Goal: Task Accomplishment & Management: Use online tool/utility

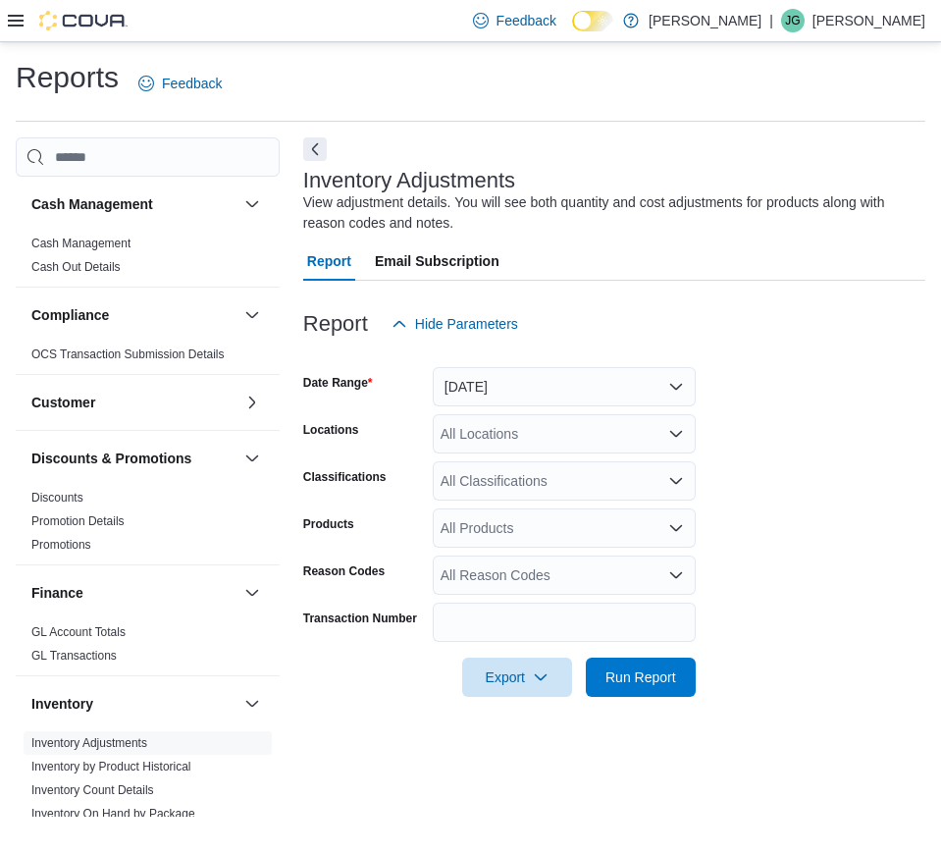
scroll to position [245, 0]
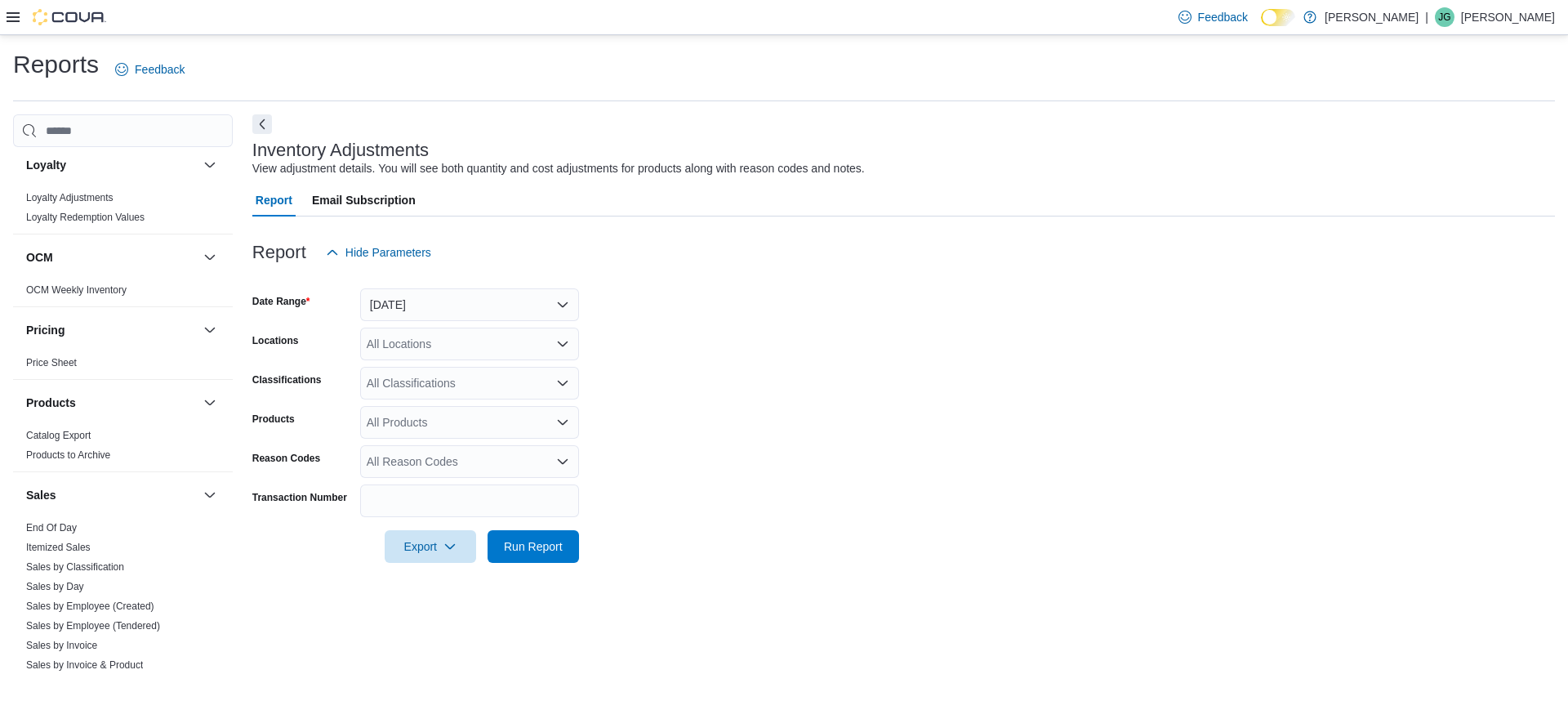
scroll to position [938, 0]
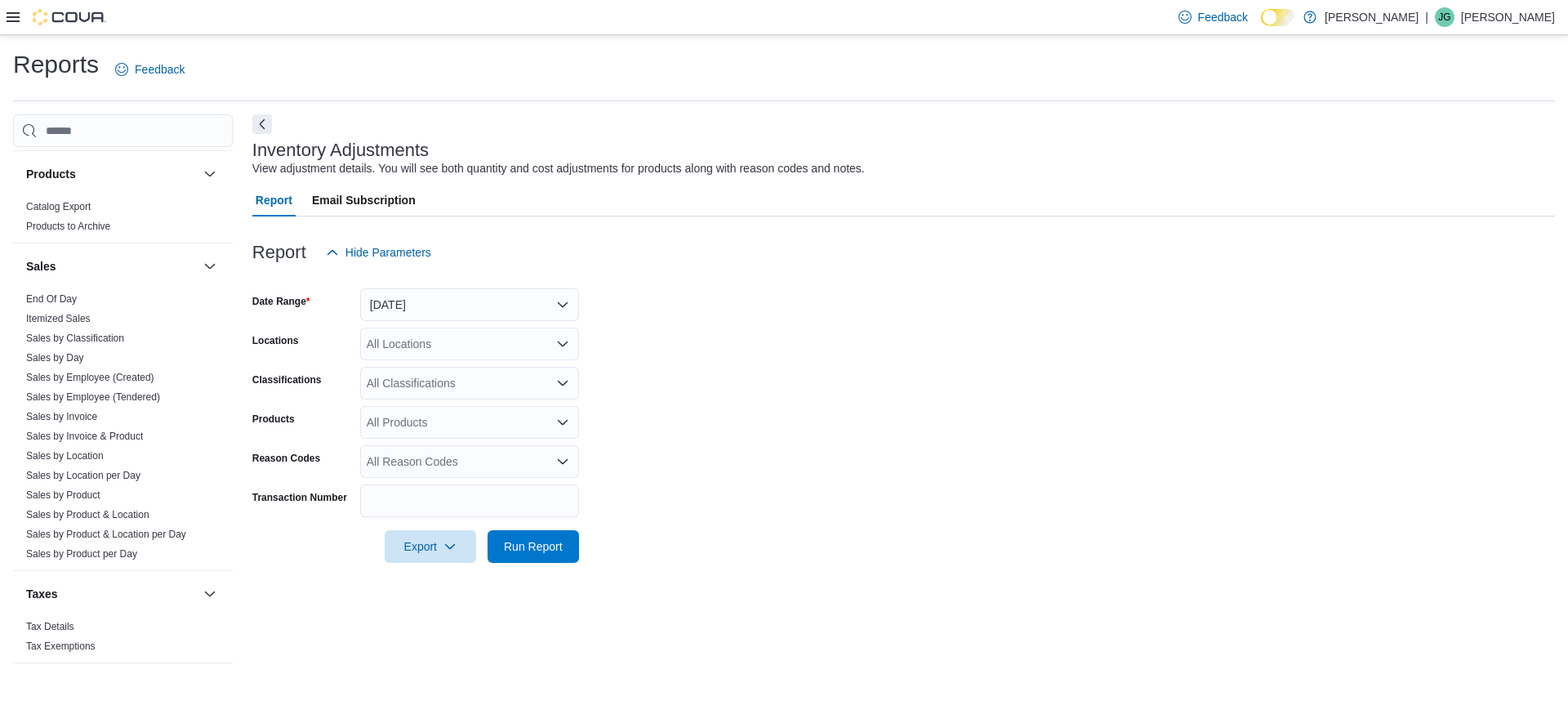
click at [18, 19] on icon at bounding box center [13, 17] width 13 height 13
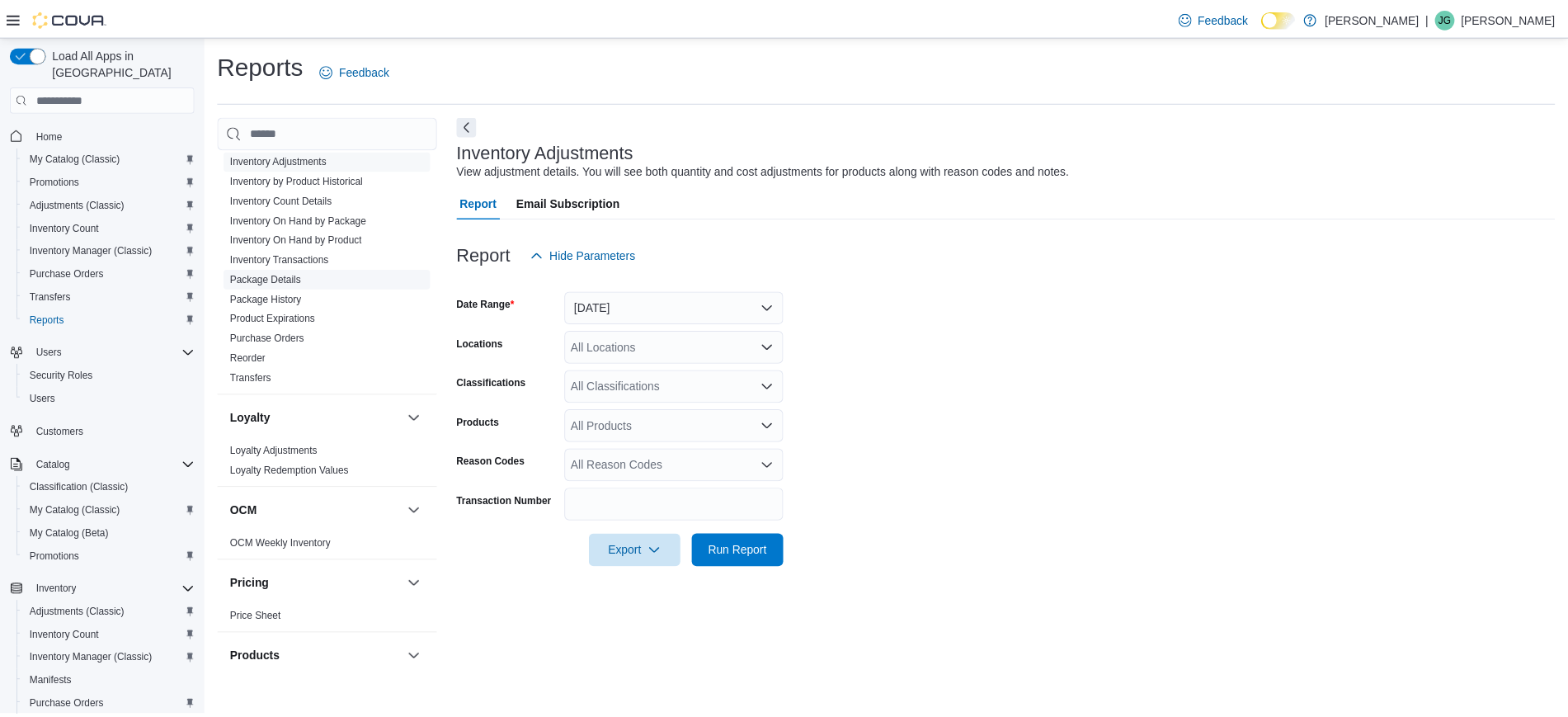
scroll to position [431, 0]
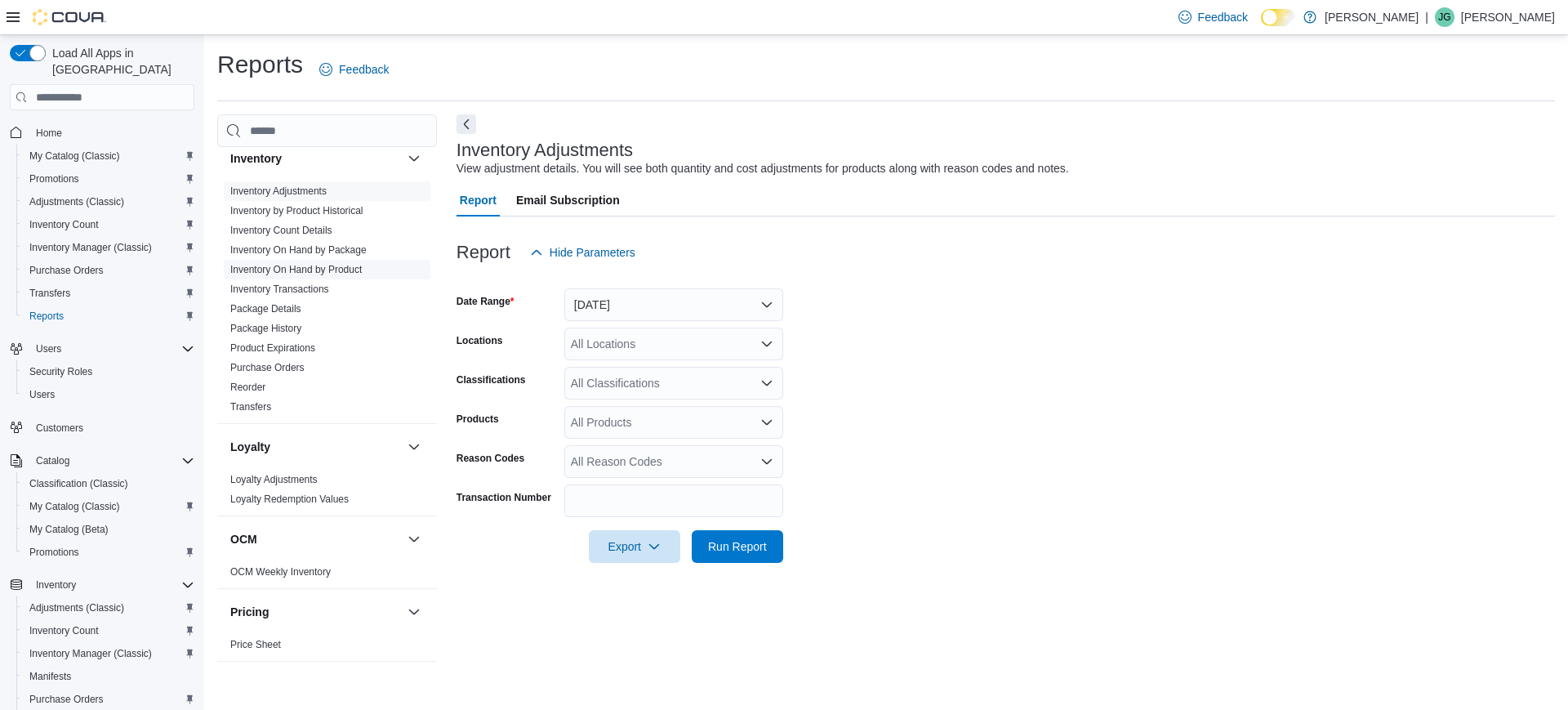
click at [343, 274] on link "Inventory On Hand by Product" at bounding box center [296, 270] width 131 height 12
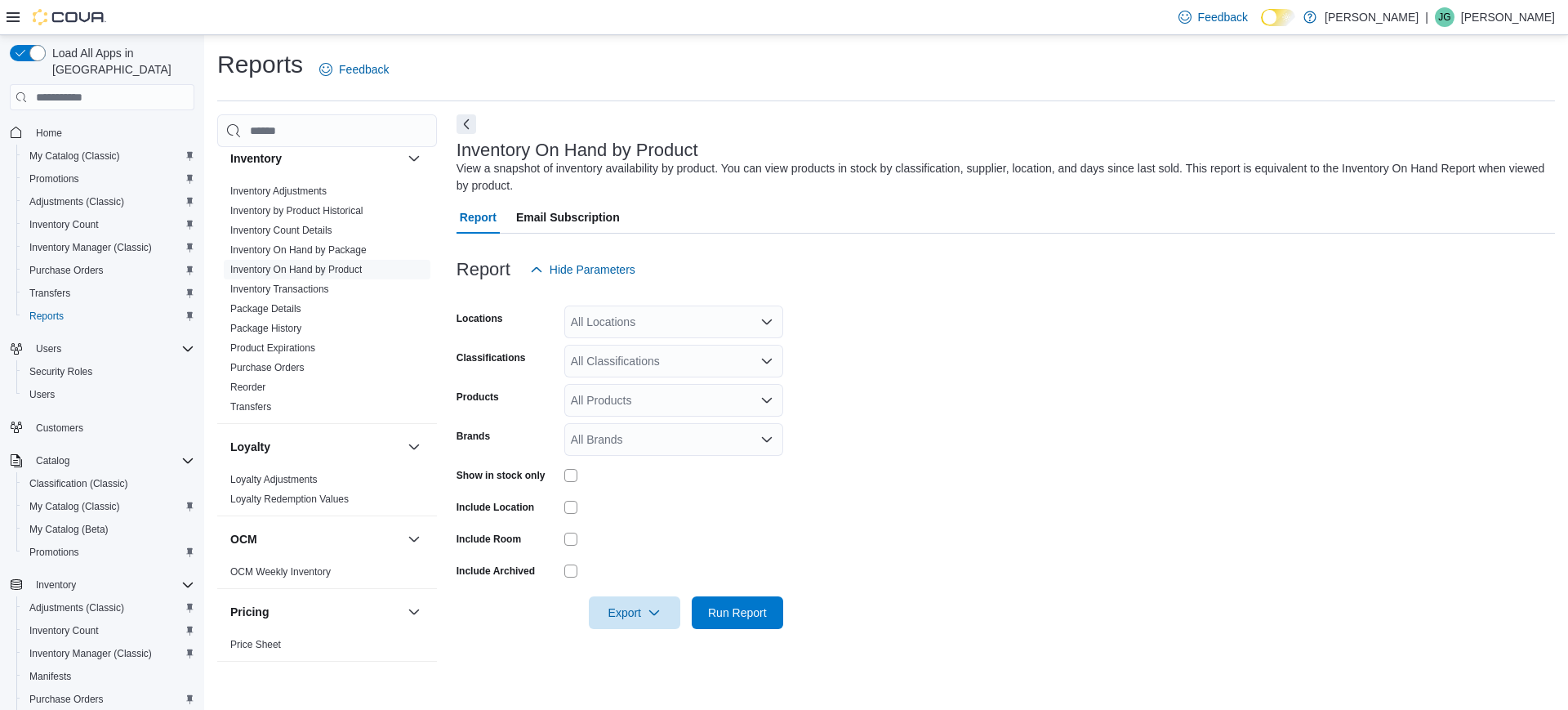
click at [633, 356] on div "All Classifications" at bounding box center [673, 360] width 219 height 32
click at [1087, 332] on form "Locations All Locations Classifications All Classifications Products All Produc…" at bounding box center [1006, 457] width 1099 height 343
click at [675, 351] on div "All Classifications" at bounding box center [673, 360] width 219 height 32
click at [656, 433] on span "Dried Flower" at bounding box center [640, 436] width 65 height 17
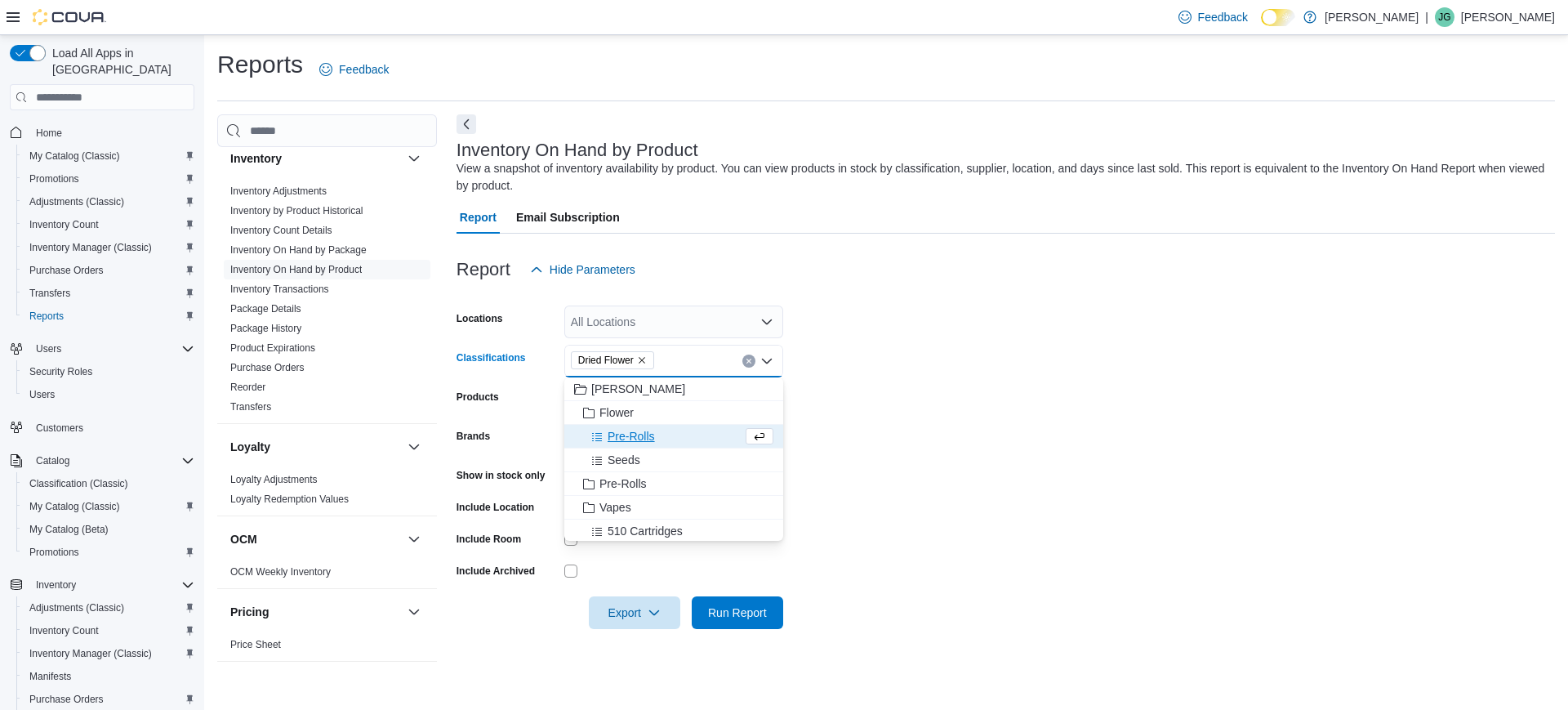
click at [652, 438] on span "Pre-Rolls" at bounding box center [631, 436] width 47 height 17
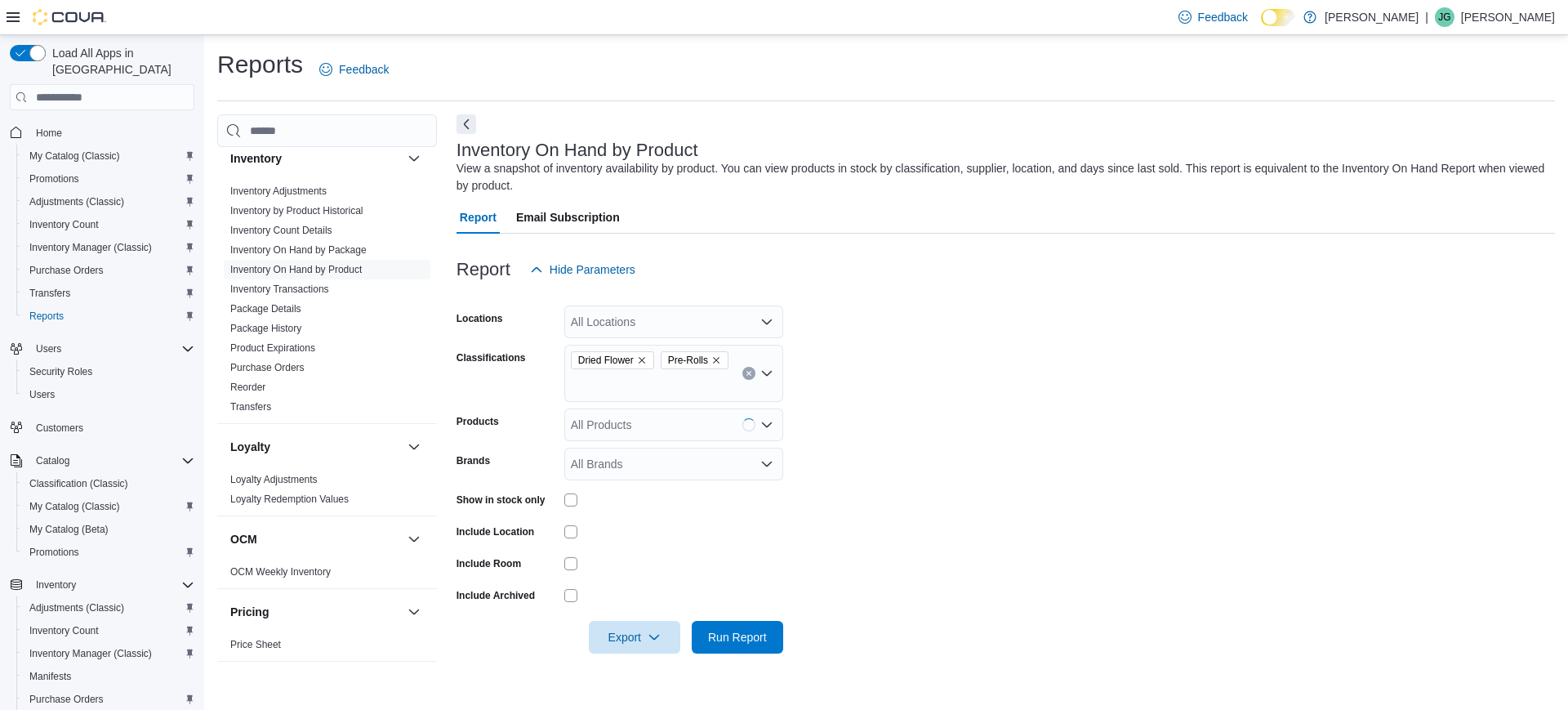
click at [846, 399] on form "Locations All Locations Classifications Dried Flower Pre-Rolls Products All Pro…" at bounding box center [1006, 469] width 1099 height 368
click at [737, 633] on span "Run Report" at bounding box center [737, 637] width 59 height 17
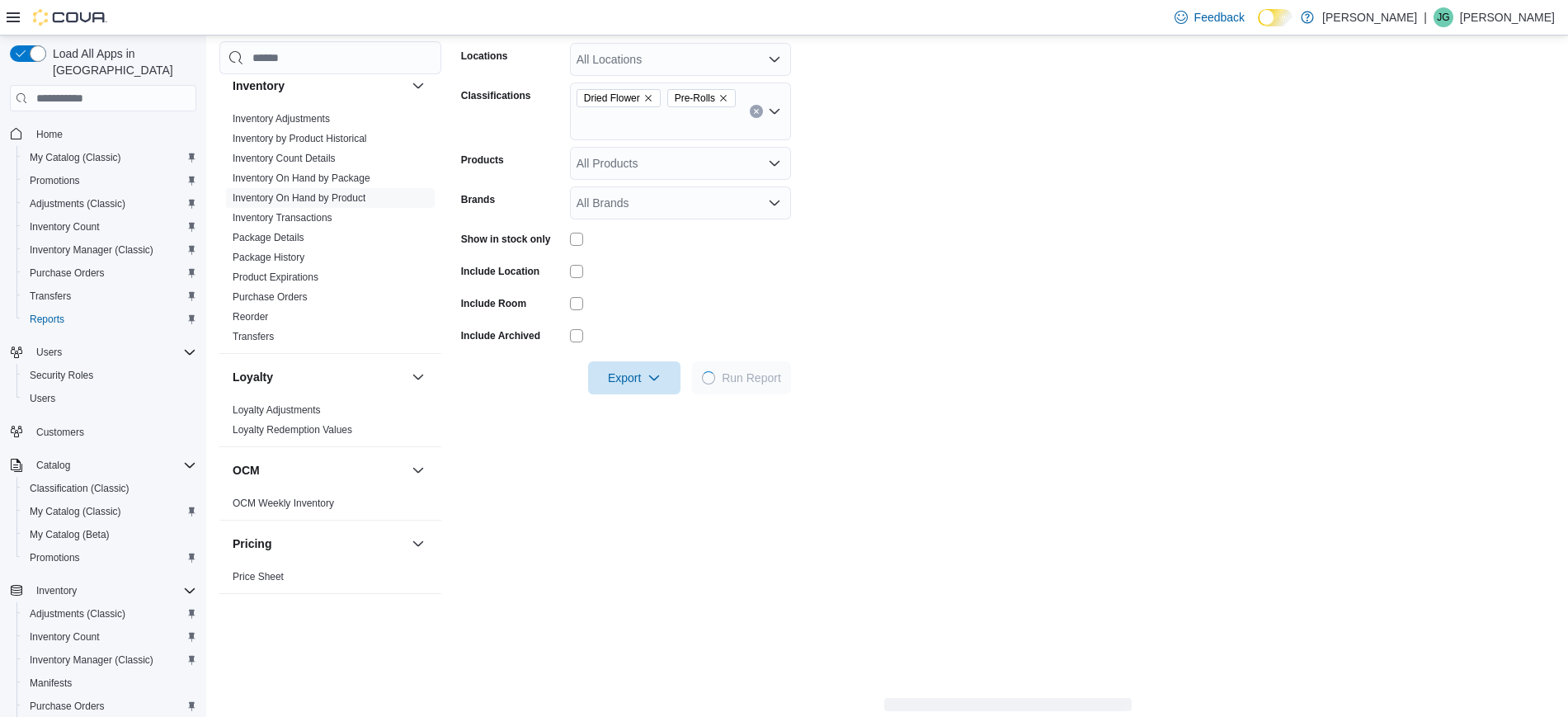
scroll to position [309, 0]
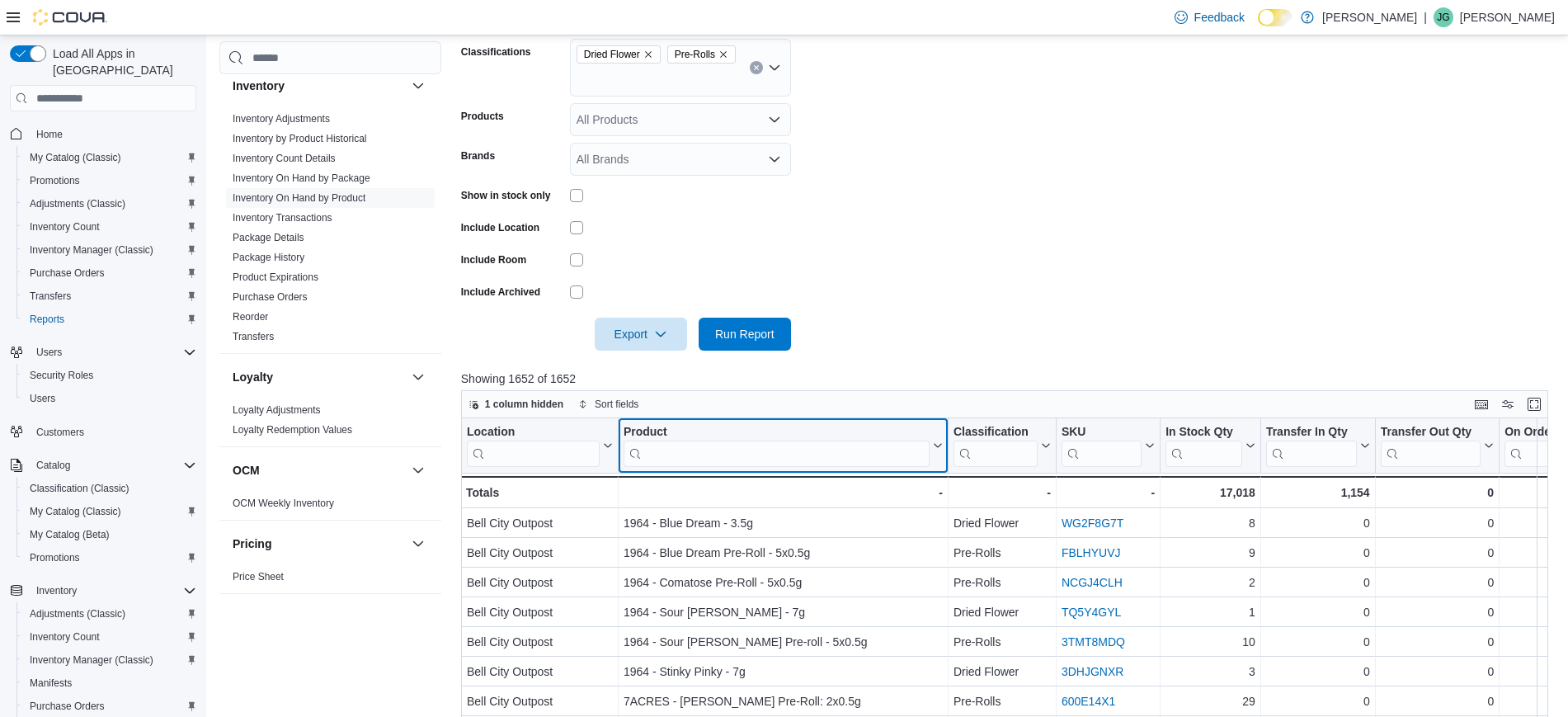
click at [767, 451] on input "search" at bounding box center [777, 453] width 306 height 26
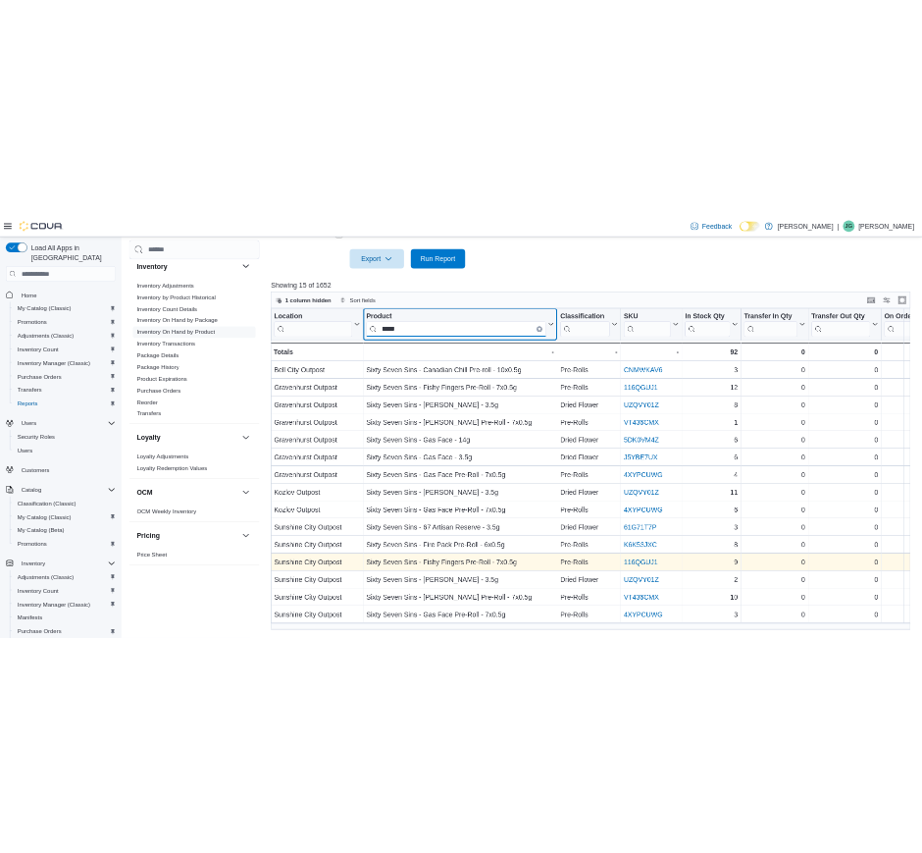
scroll to position [0, 0]
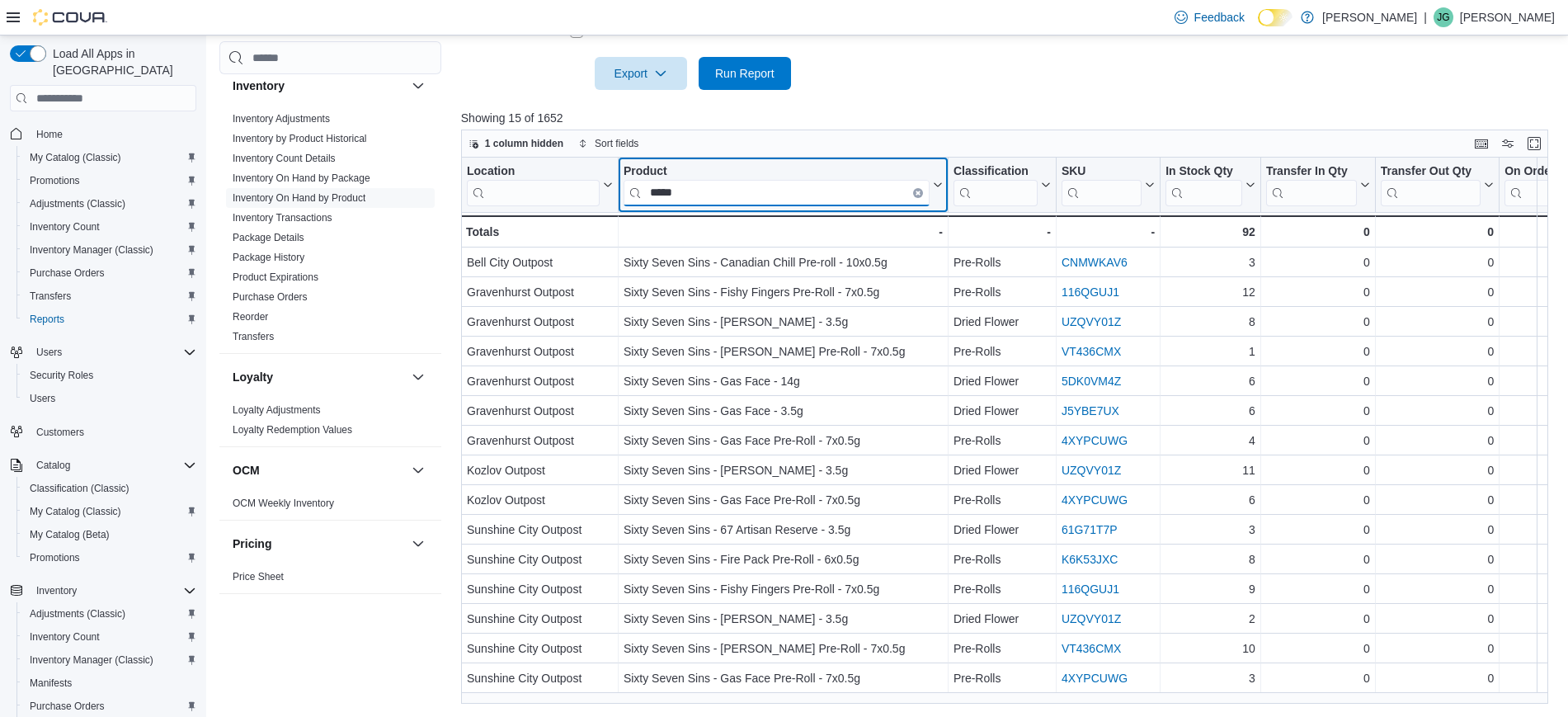
type input "*****"
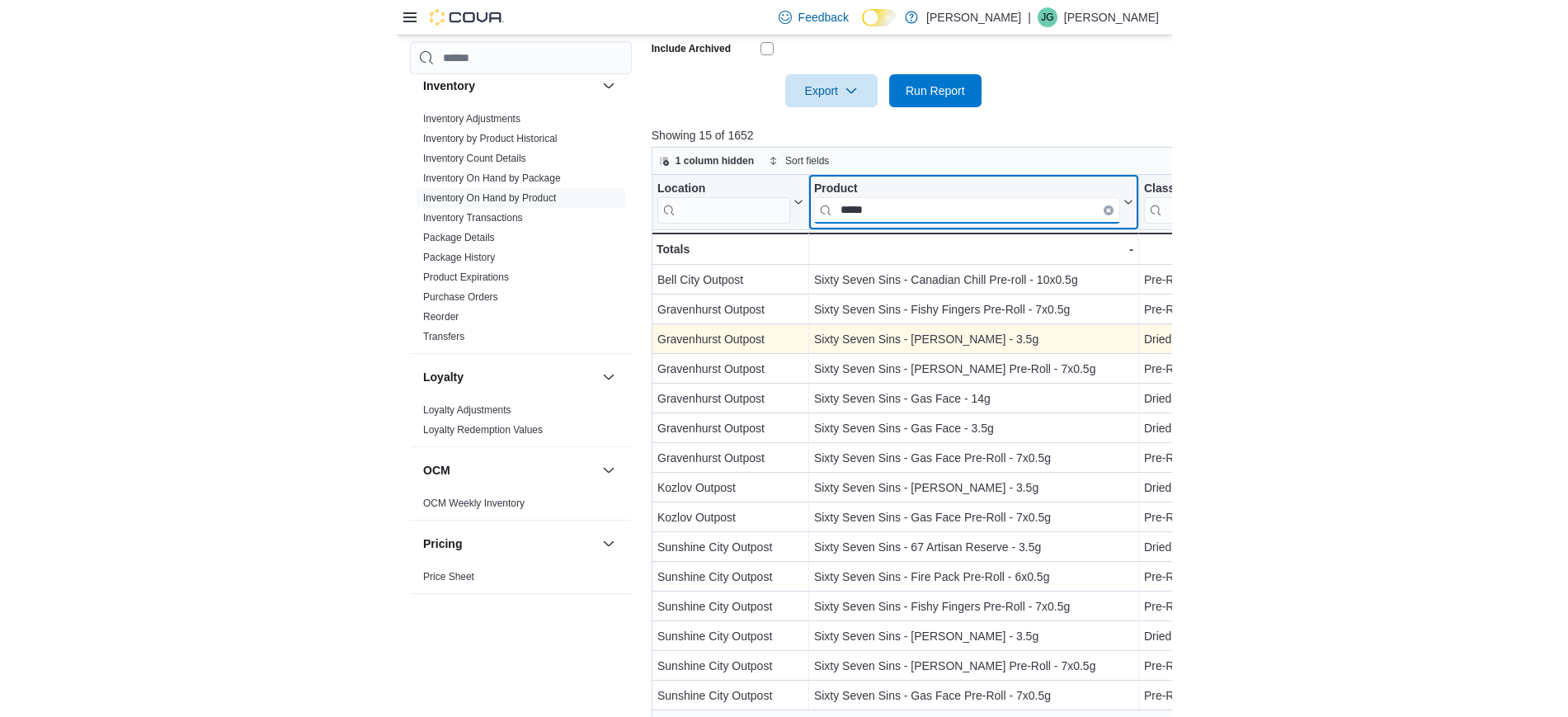
scroll to position [552, 0]
